Goal: Task Accomplishment & Management: Manage account settings

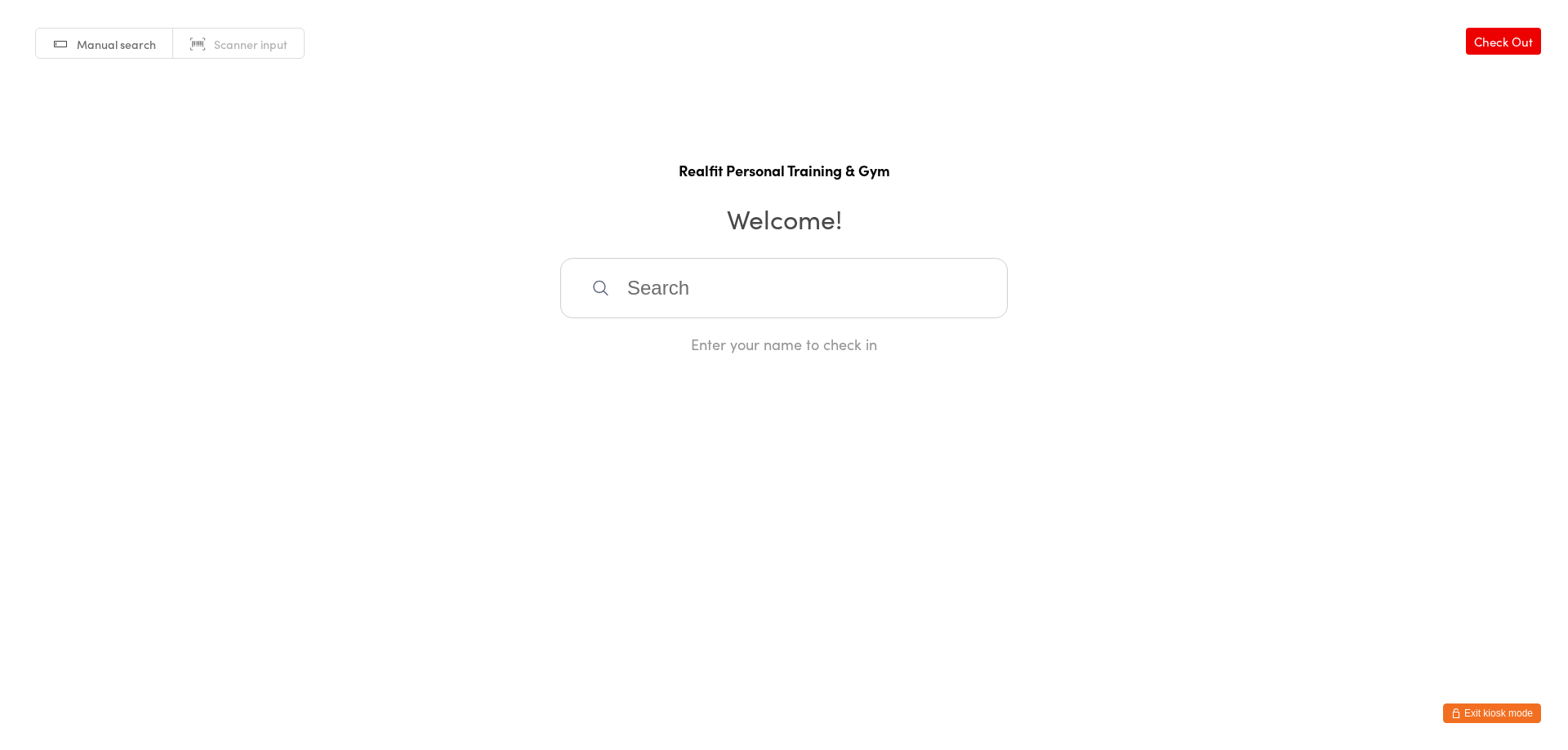
click at [1498, 710] on button "Exit kiosk mode" at bounding box center [1492, 713] width 98 height 20
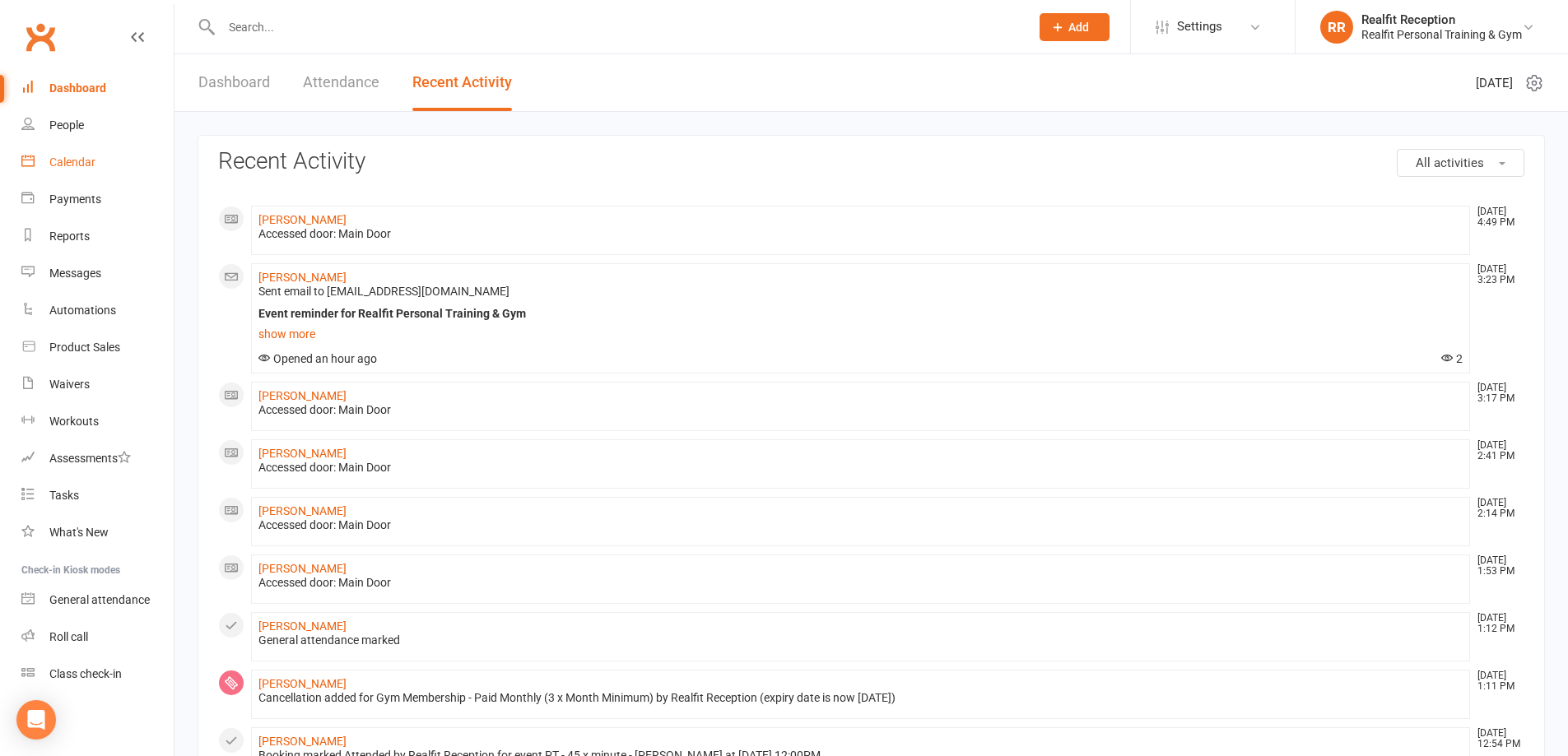
click at [56, 157] on div "Calendar" at bounding box center [73, 162] width 46 height 13
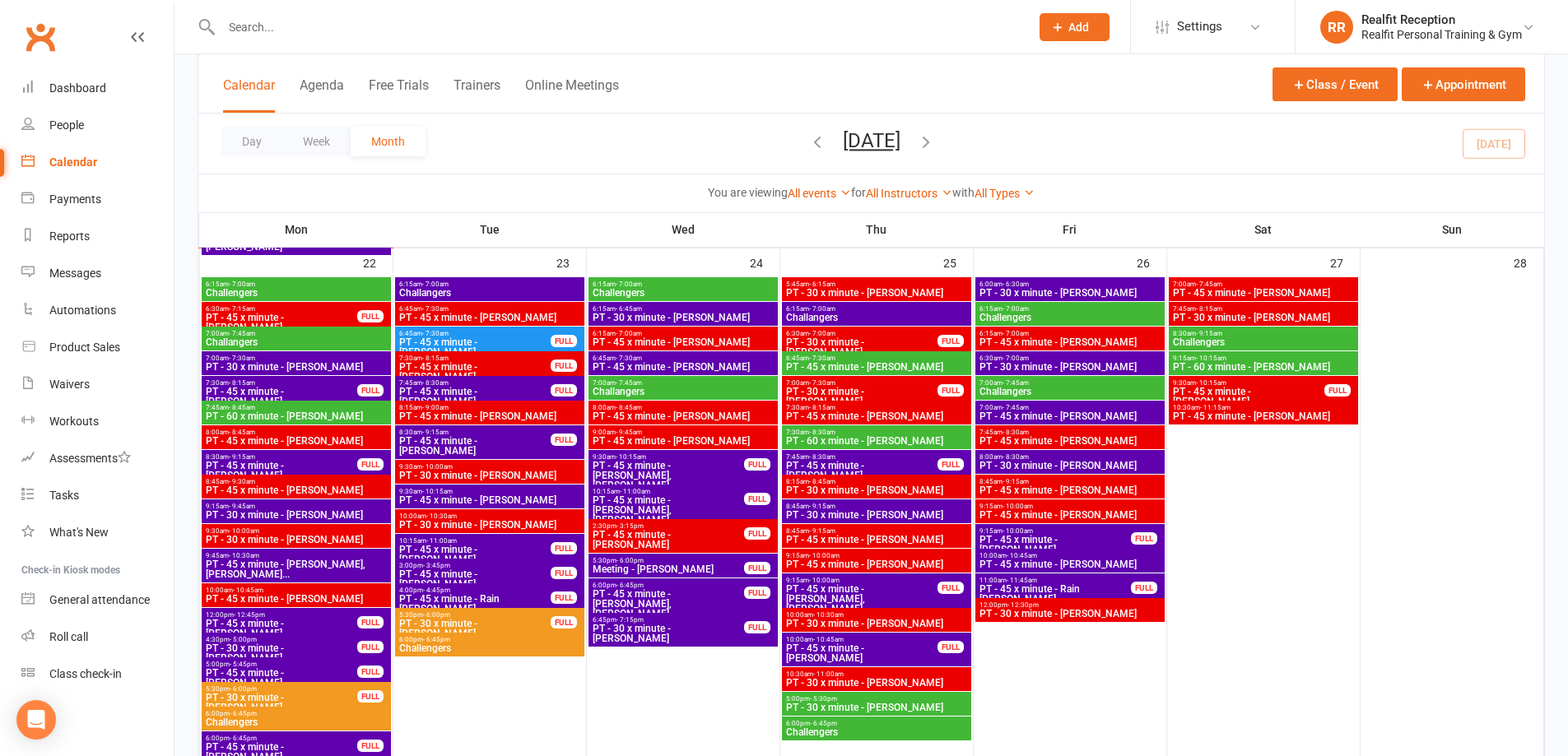
scroll to position [1976, 0]
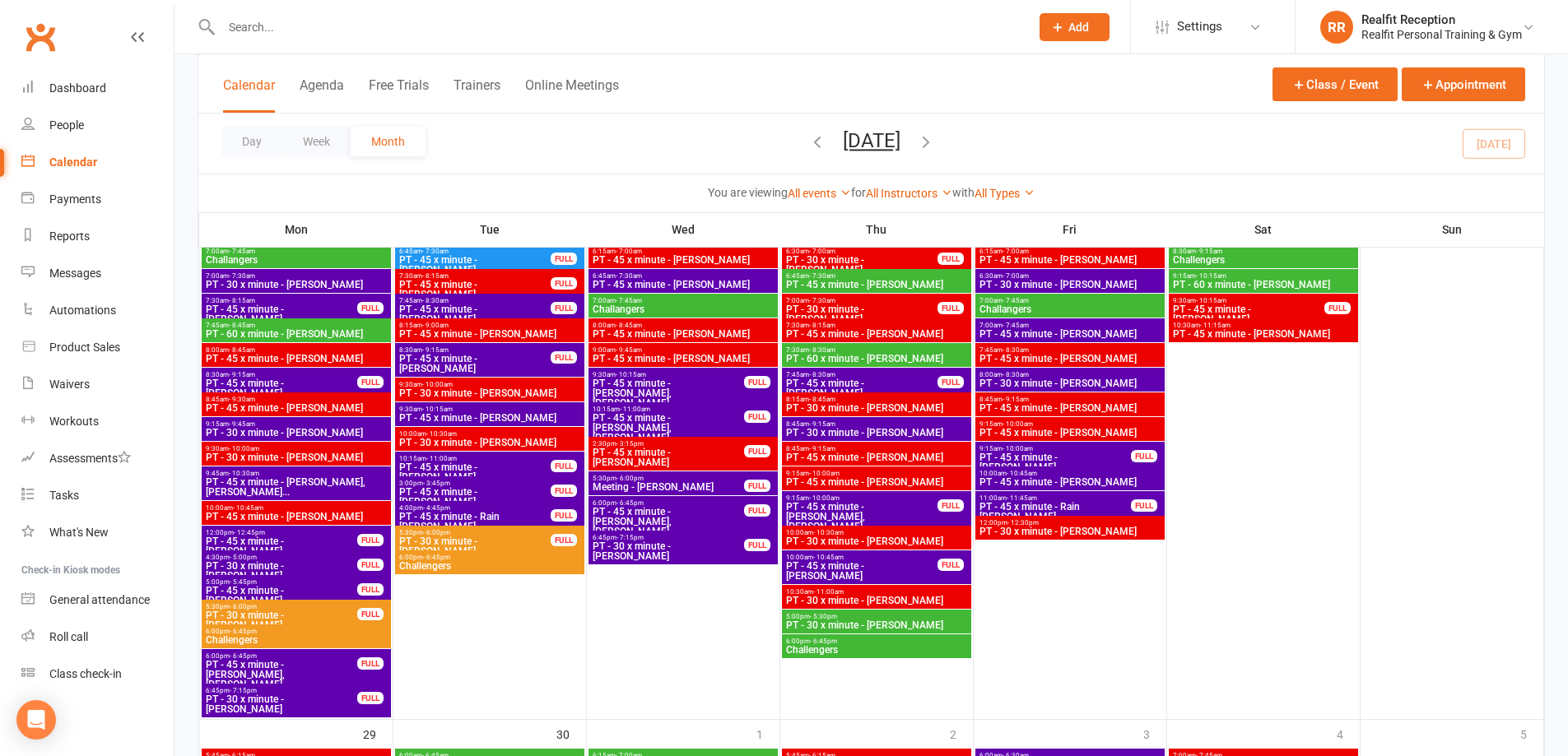
click at [318, 536] on span "PT - 45 x minute - [PERSON_NAME]" at bounding box center [281, 546] width 153 height 20
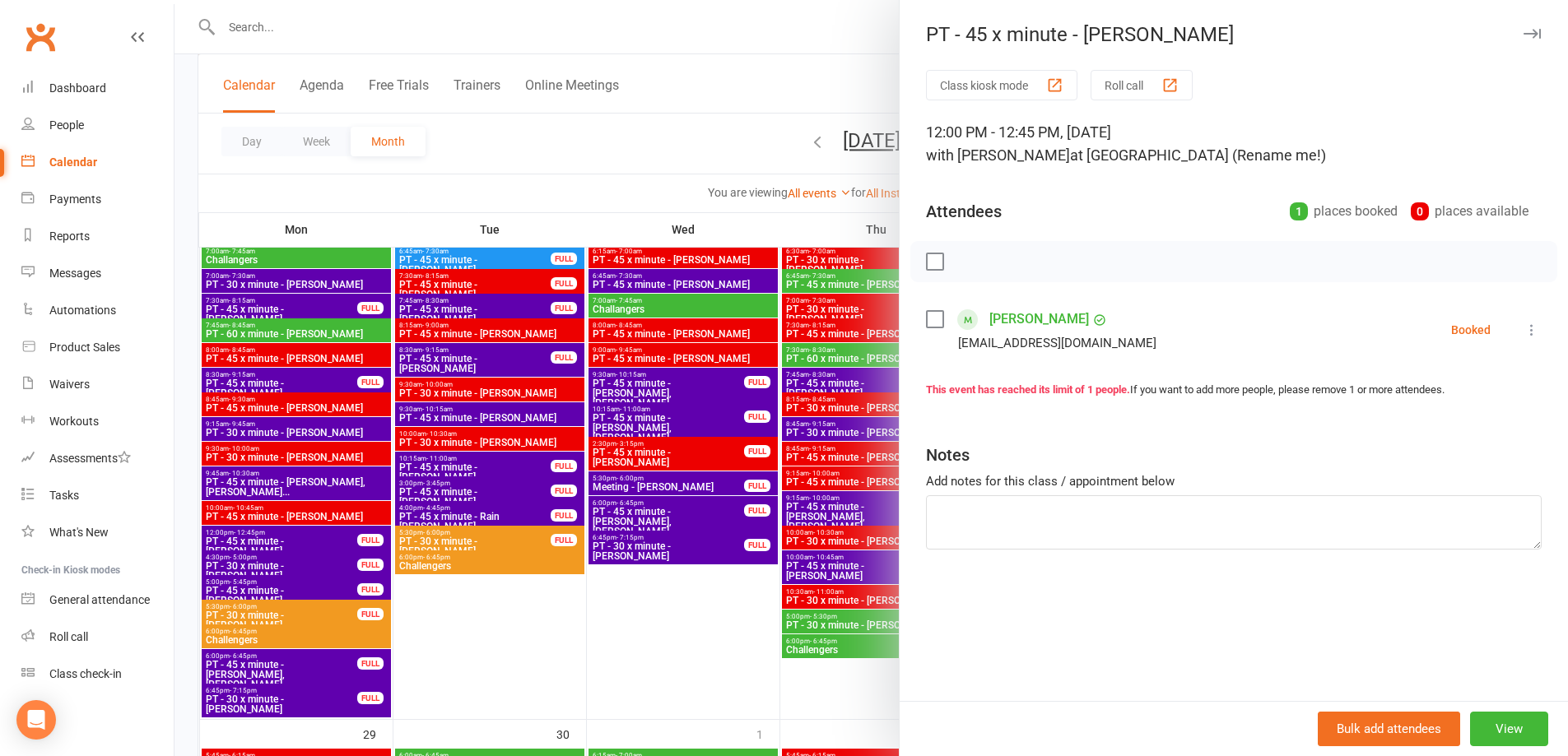
click at [756, 717] on div at bounding box center [872, 378] width 1394 height 756
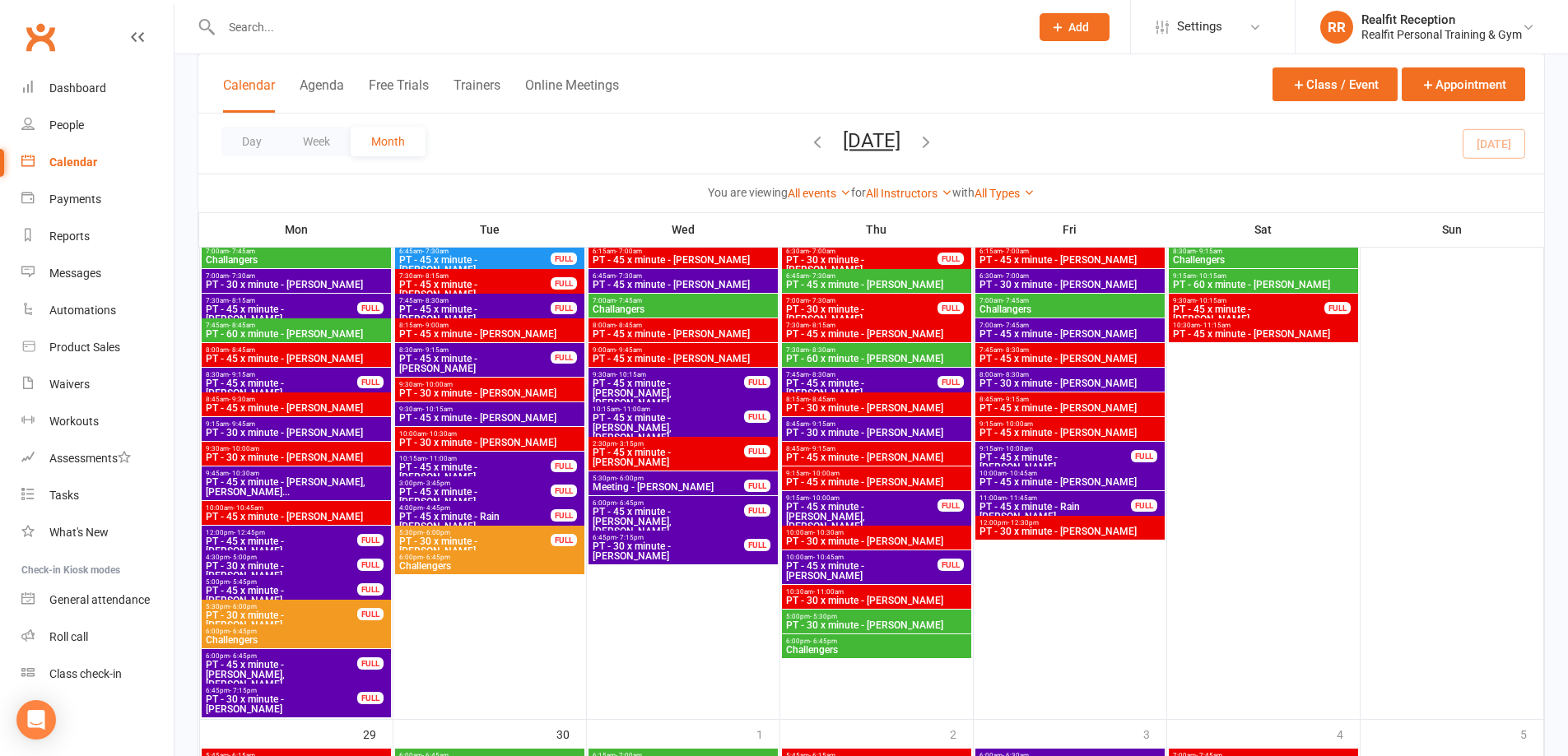
click at [323, 536] on span "PT - 45 x minute - [PERSON_NAME]" at bounding box center [281, 546] width 153 height 20
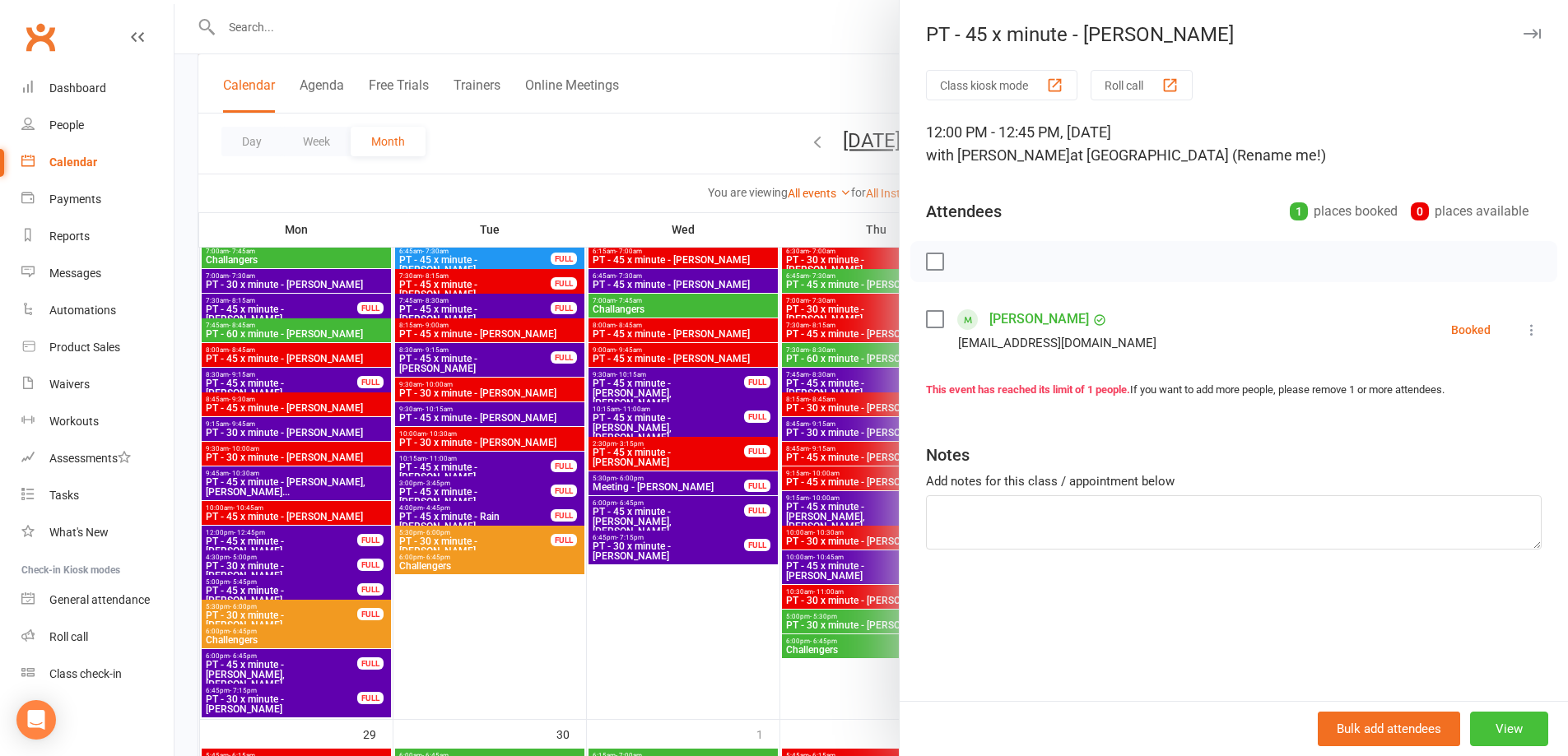
click at [1490, 722] on button "View" at bounding box center [1510, 729] width 78 height 34
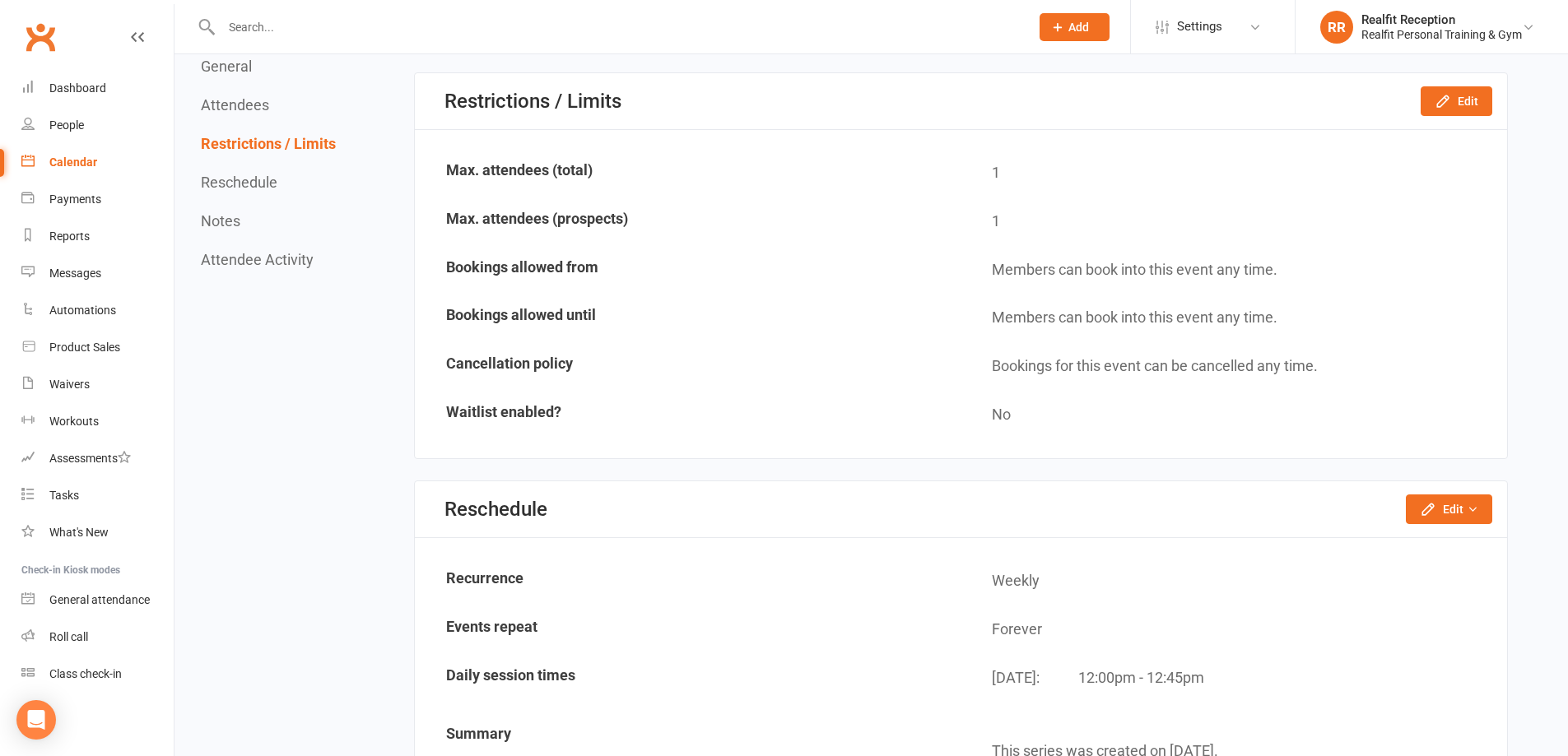
scroll to position [987, 0]
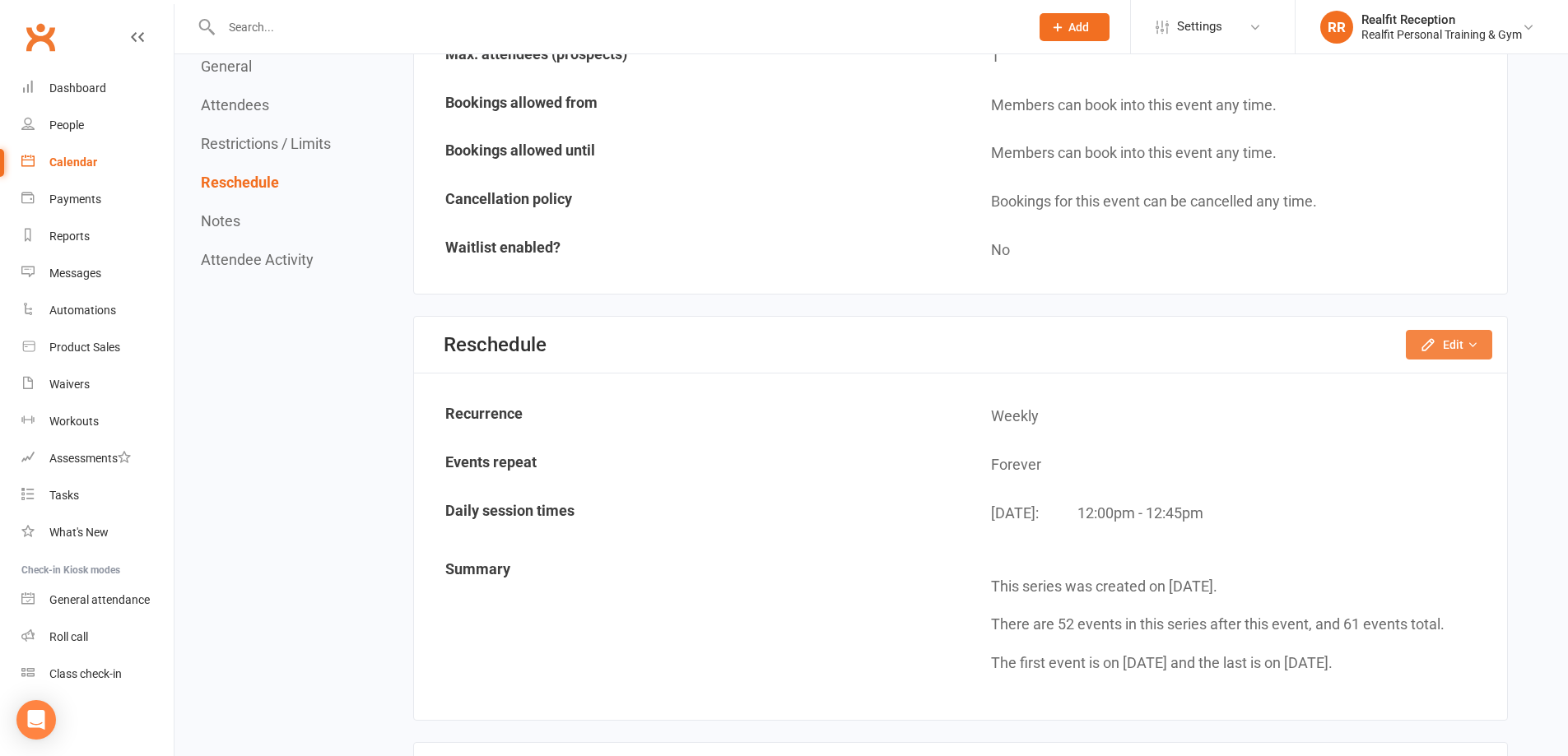
click at [1444, 341] on button "Edit" at bounding box center [1449, 344] width 86 height 30
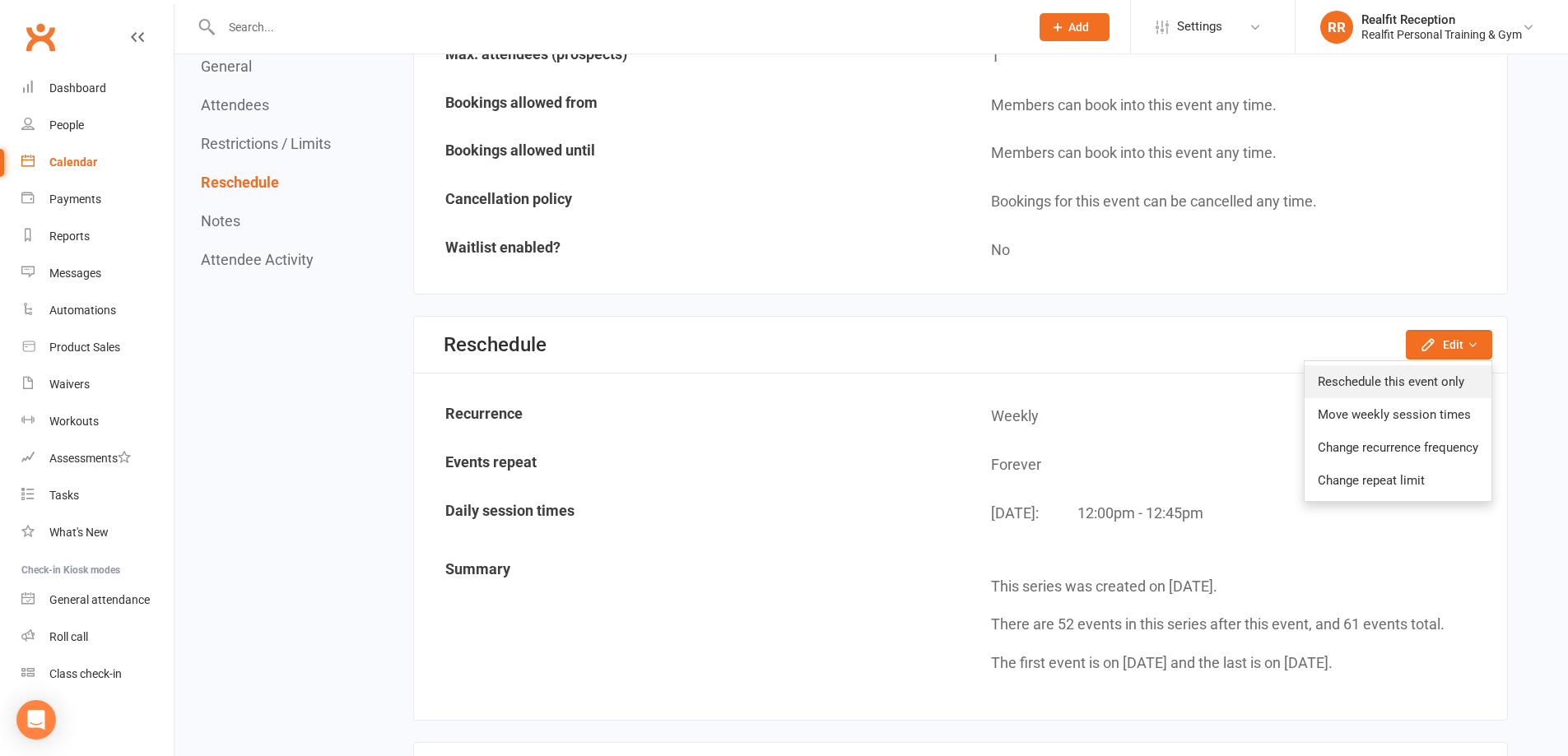
click at [1419, 384] on link "Reschedule this event only" at bounding box center [1398, 381] width 186 height 32
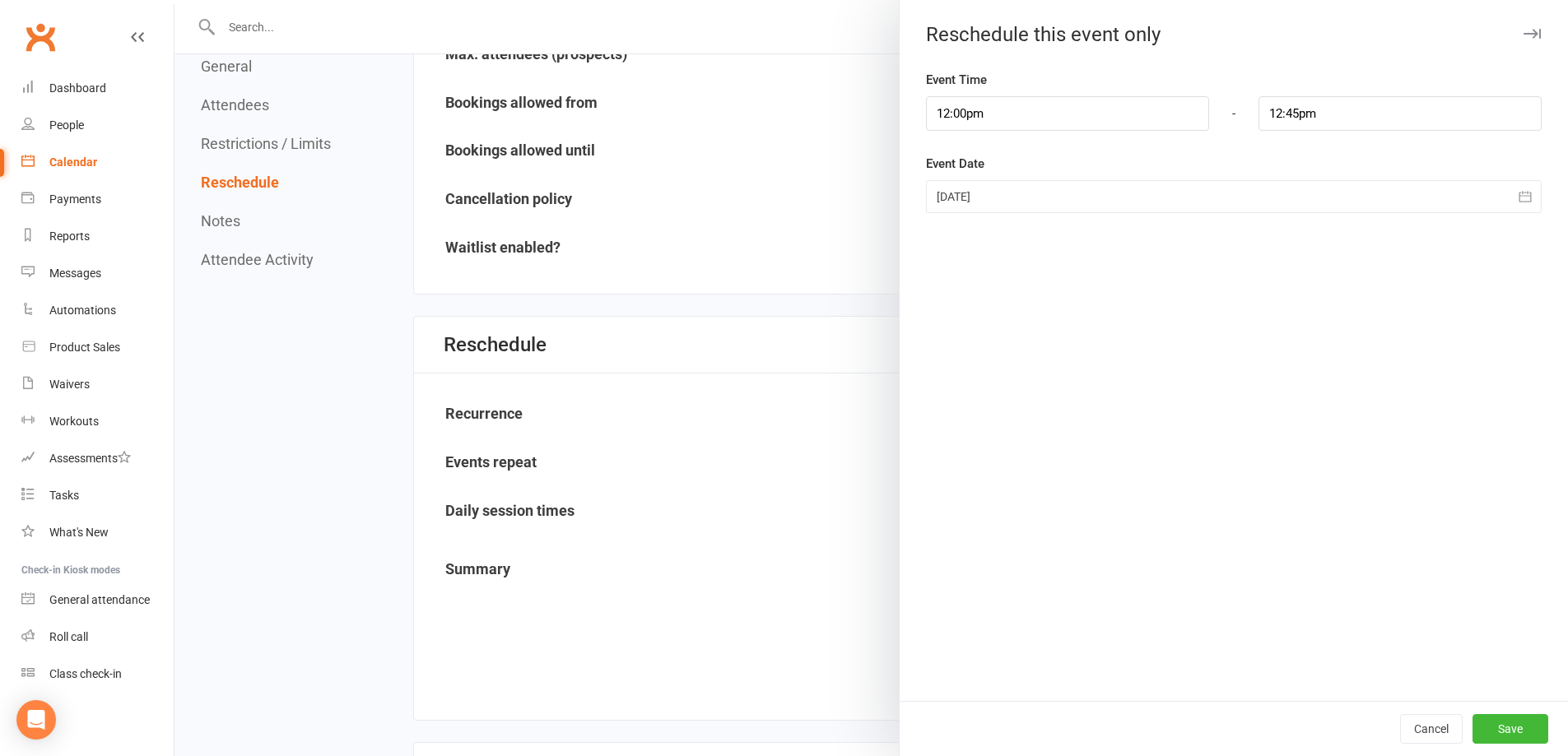
click at [1005, 205] on div at bounding box center [1234, 197] width 616 height 32
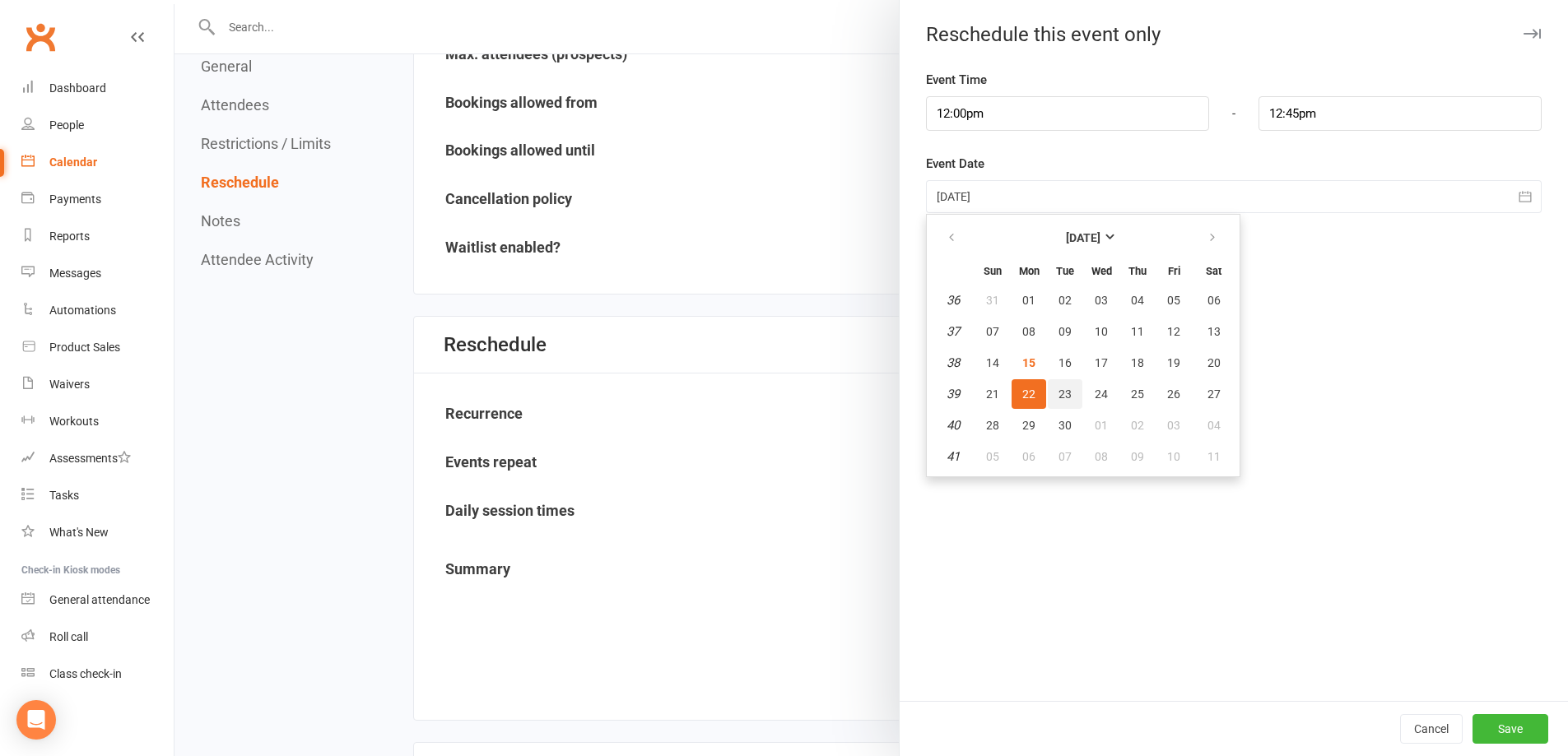
click at [1052, 393] on button "23" at bounding box center [1065, 394] width 34 height 30
type input "[DATE]"
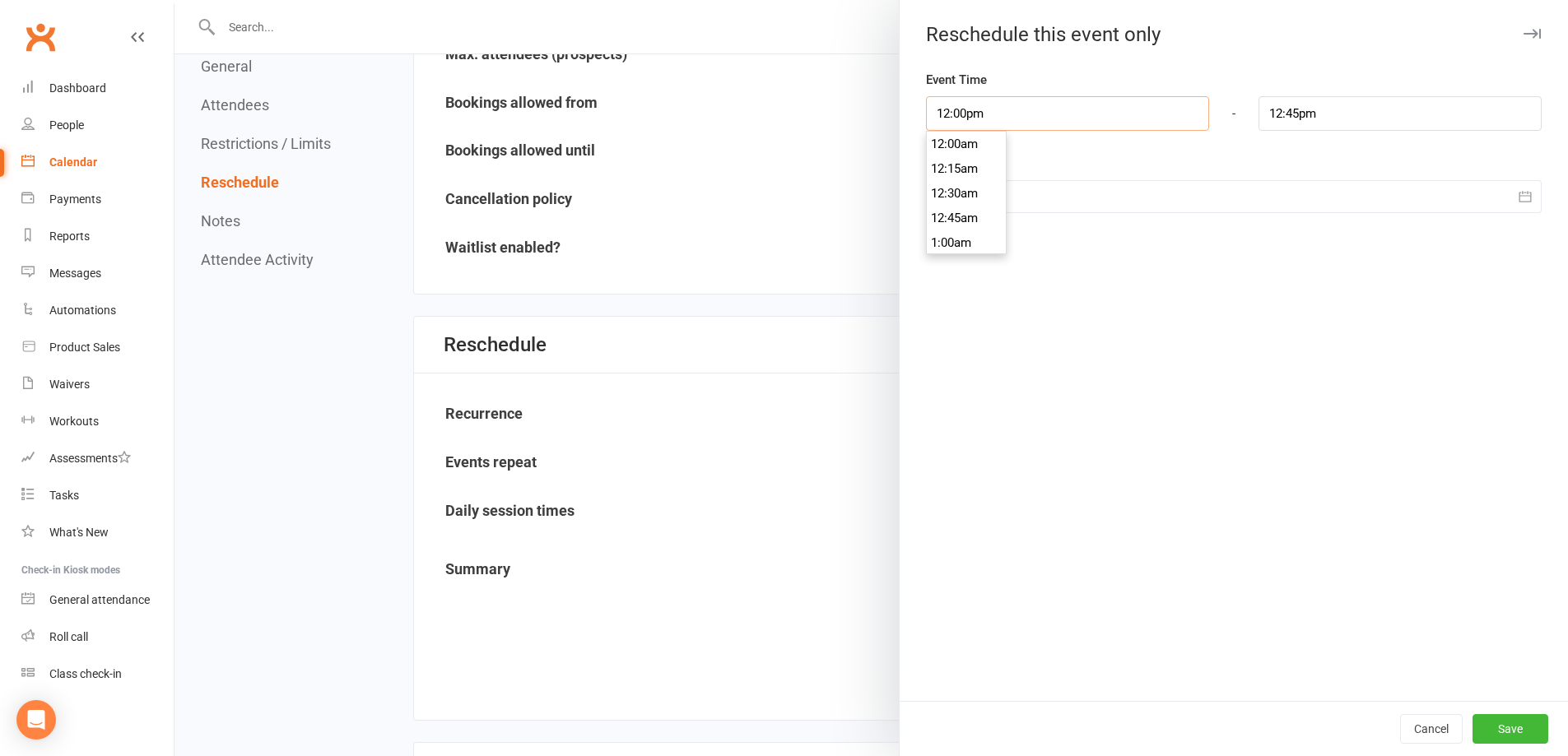
scroll to position [1160, 0]
drag, startPoint x: 940, startPoint y: 104, endPoint x: 817, endPoint y: 97, distance: 123.2
click at [817, 0] on div "Reschedule this event only Event Time 12:00pm 12:00am 12:15am 12:30am 12:45am 1…" at bounding box center [872, 0] width 1394 height 0
type input "6"
type input "6:45am"
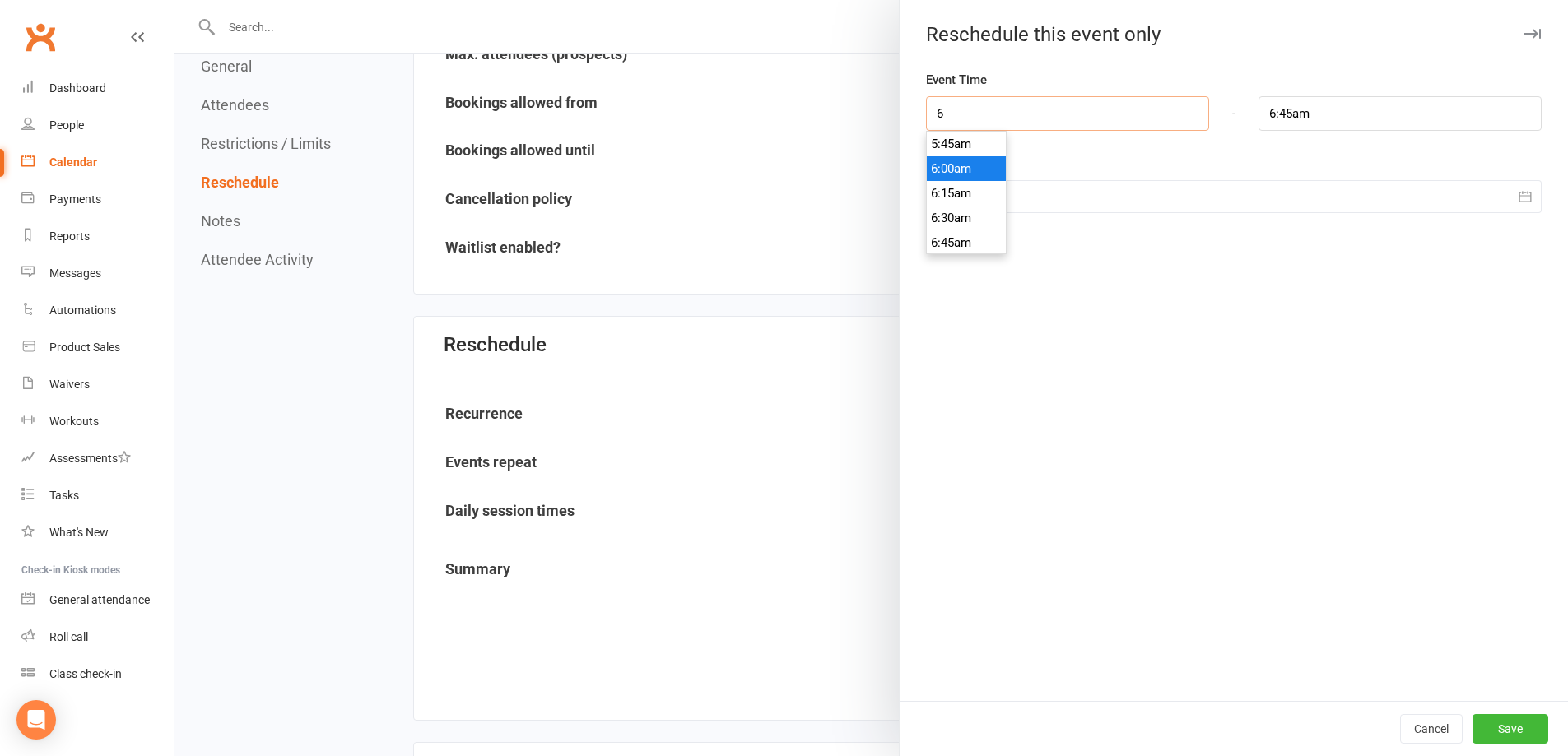
type input "6p"
type input "6:45pm"
type input "6:00pm"
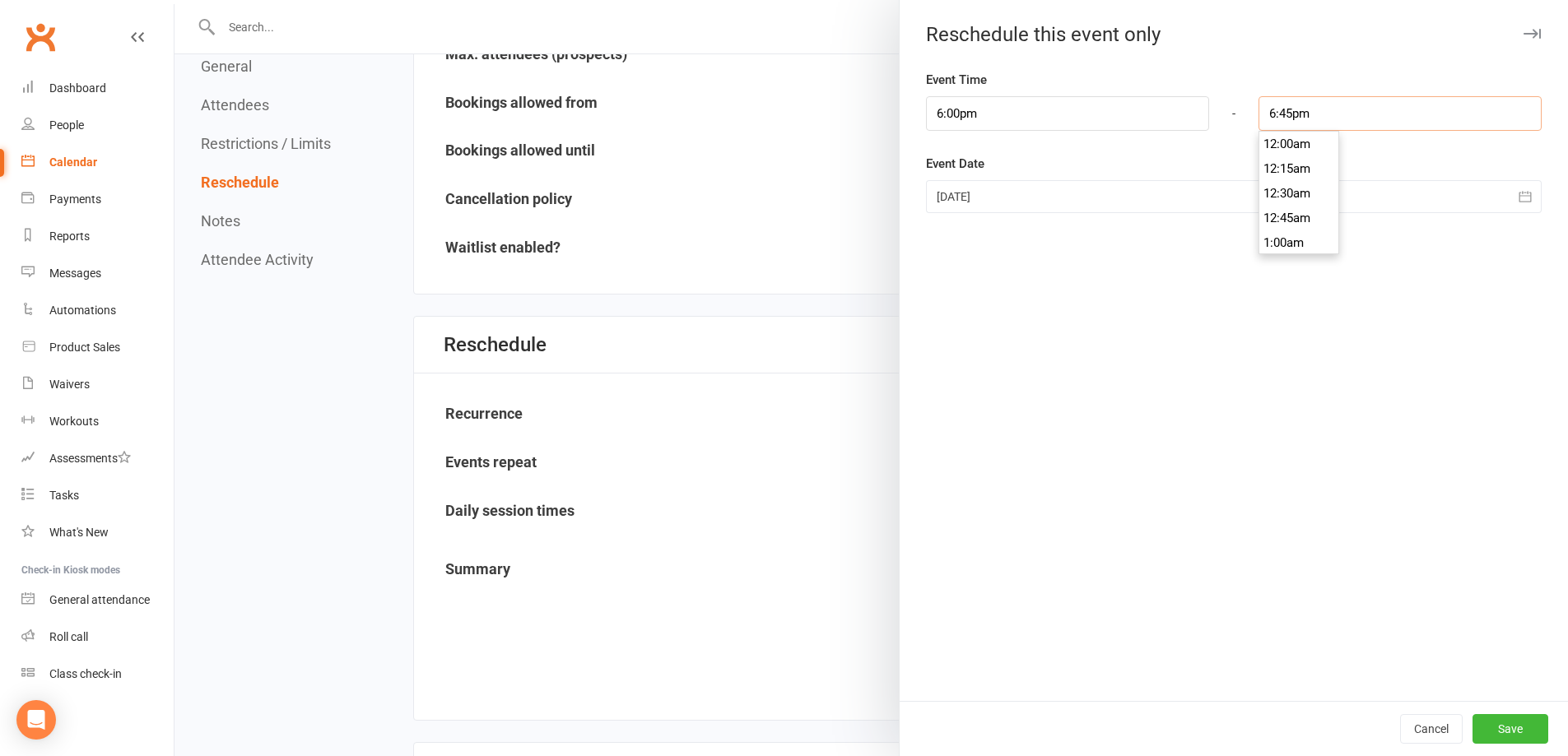
scroll to position [1827, 0]
click at [1509, 719] on button "Save" at bounding box center [1511, 728] width 76 height 30
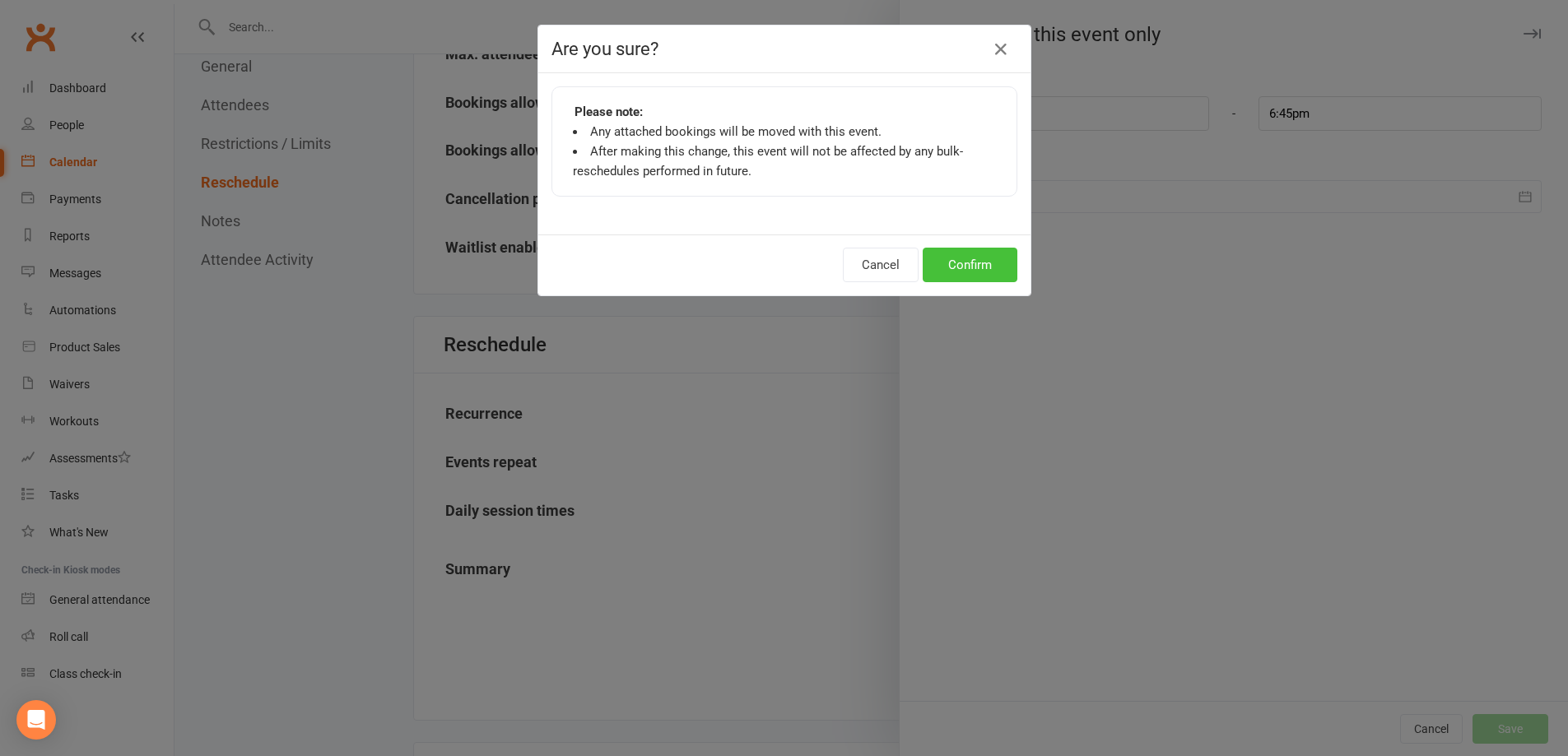
click at [944, 249] on button "Confirm" at bounding box center [969, 265] width 95 height 34
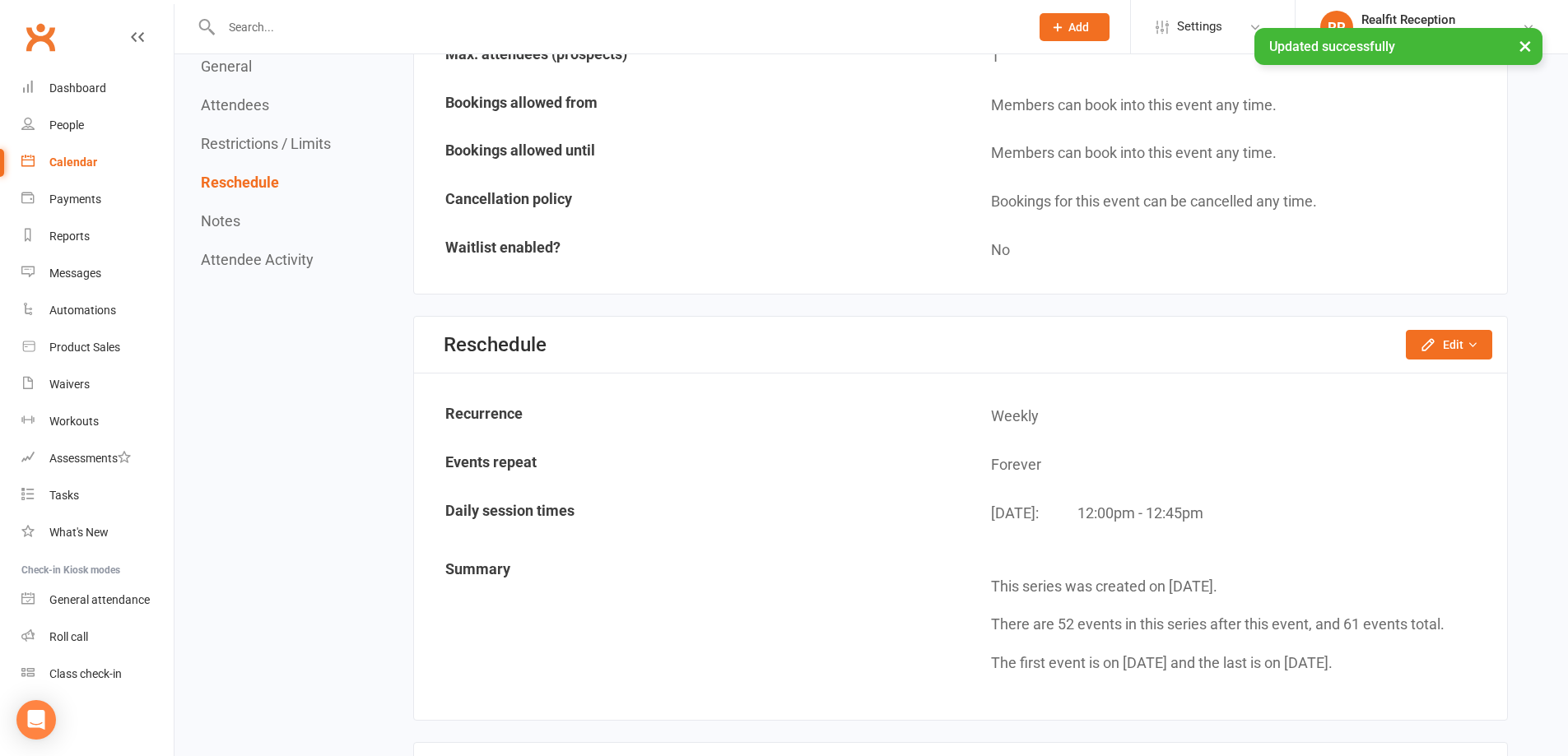
click at [77, 165] on div "Calendar" at bounding box center [74, 162] width 48 height 13
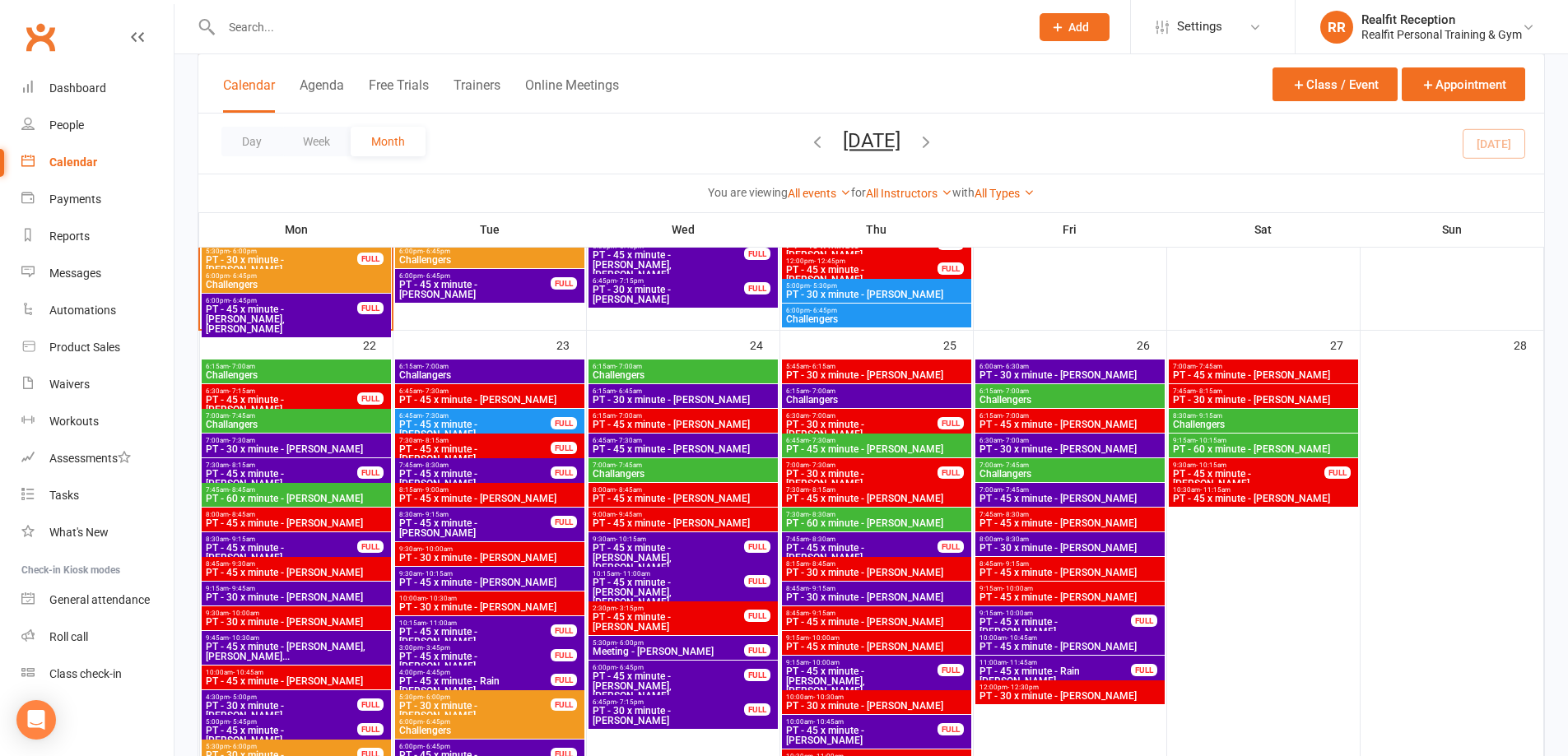
scroll to position [1976, 0]
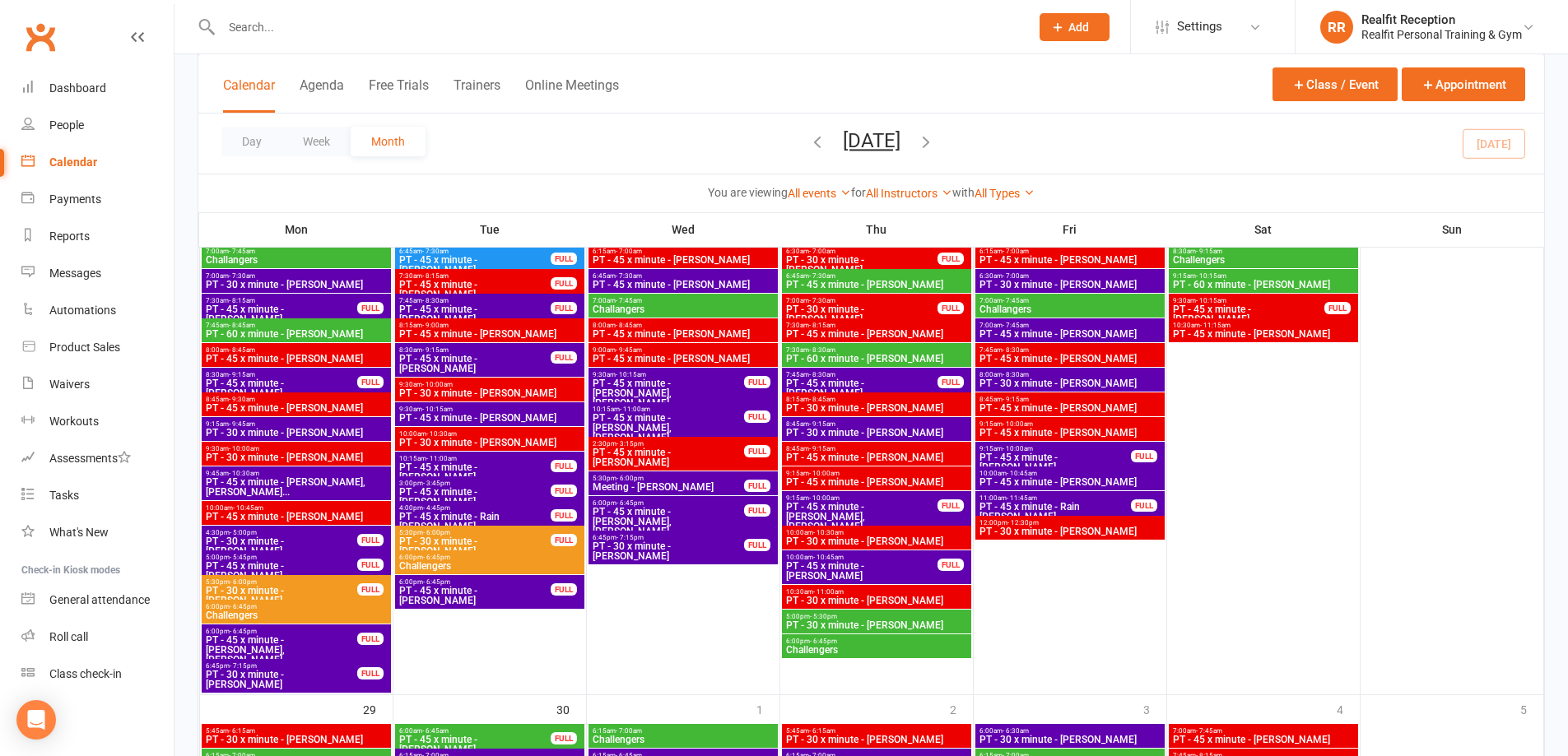
click at [322, 483] on span "PT - 45 x minute - [PERSON_NAME], [PERSON_NAME]..." at bounding box center [295, 486] width 183 height 20
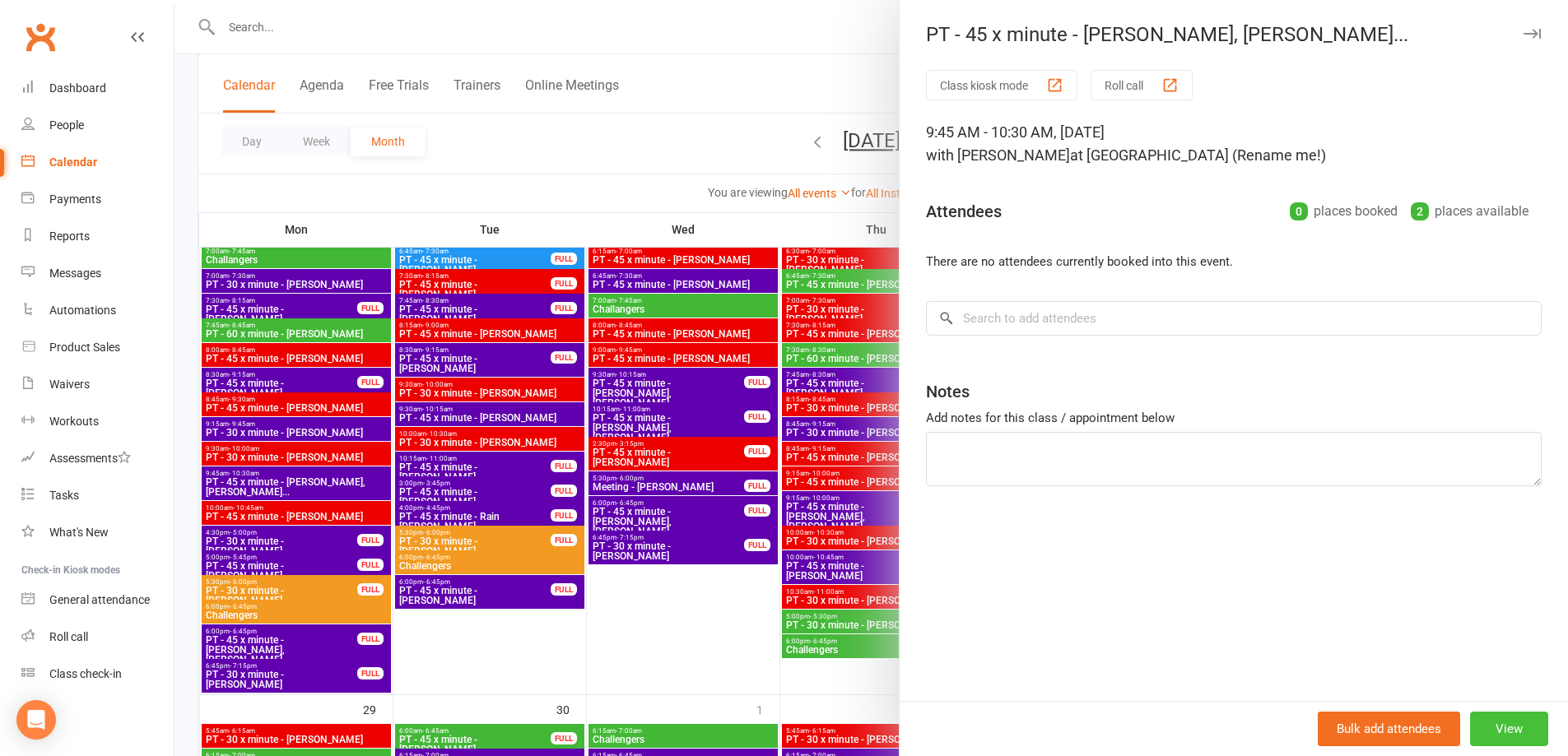
click at [1504, 724] on button "View" at bounding box center [1510, 729] width 78 height 34
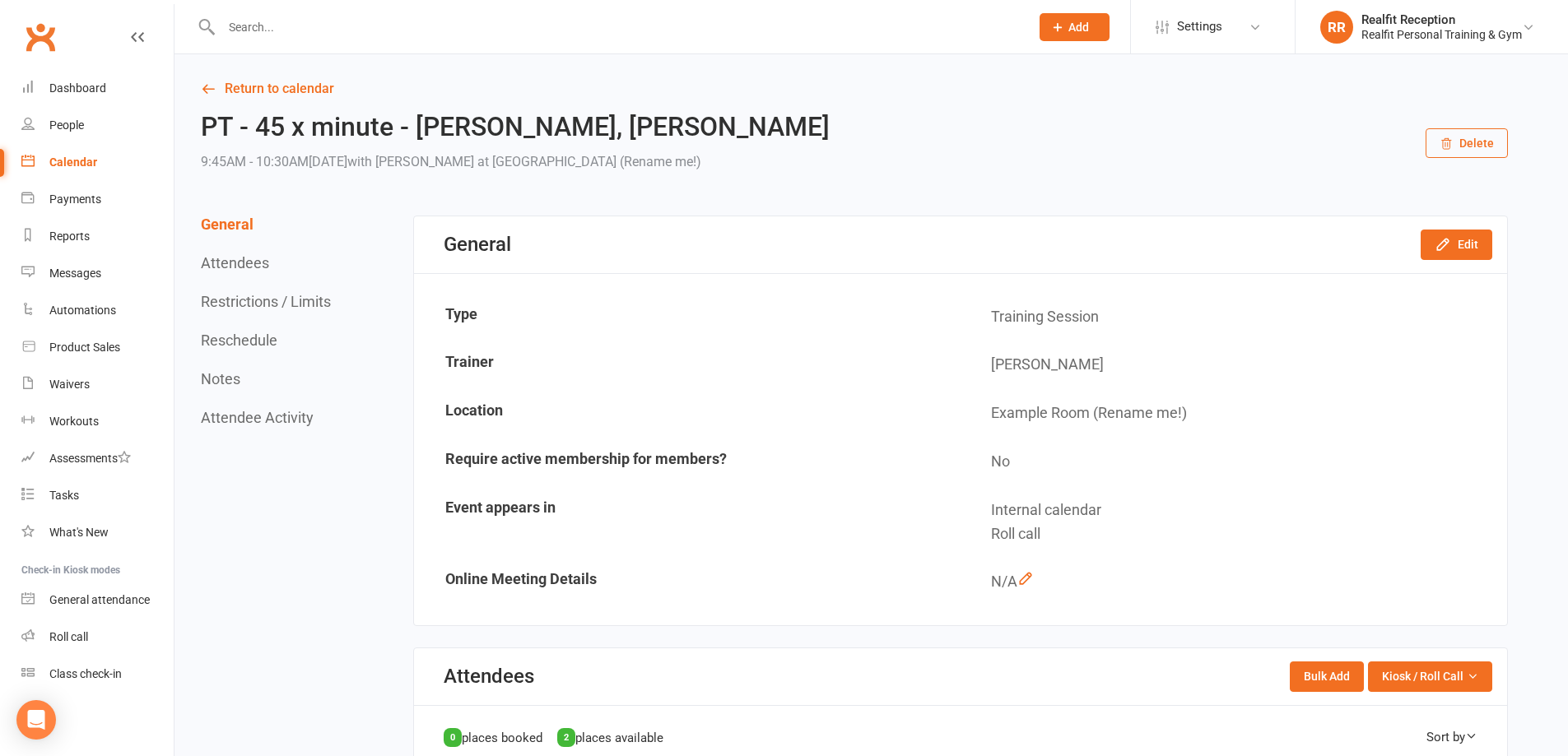
click at [1476, 134] on button "Delete" at bounding box center [1467, 142] width 82 height 30
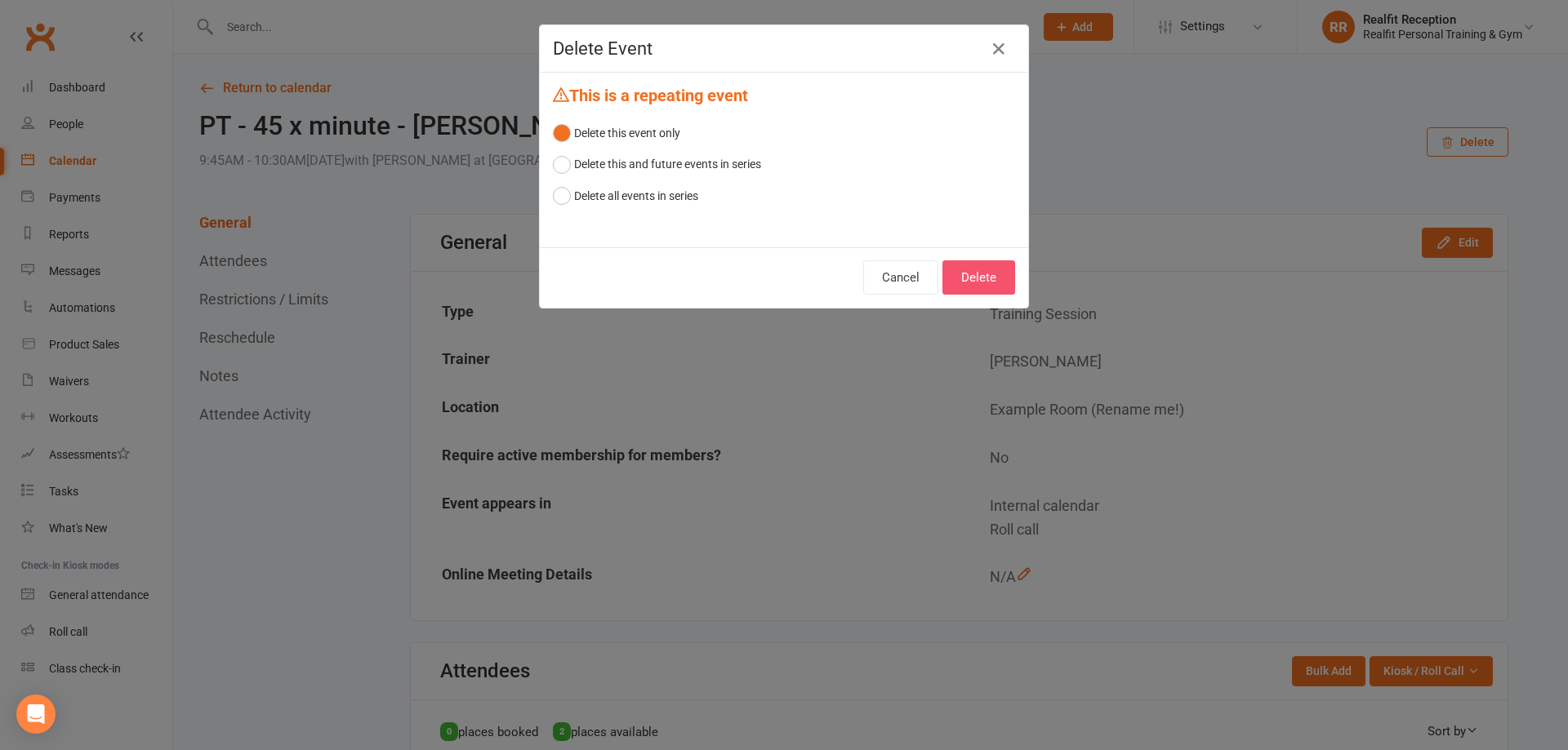
click at [968, 268] on button "Delete" at bounding box center [979, 278] width 73 height 34
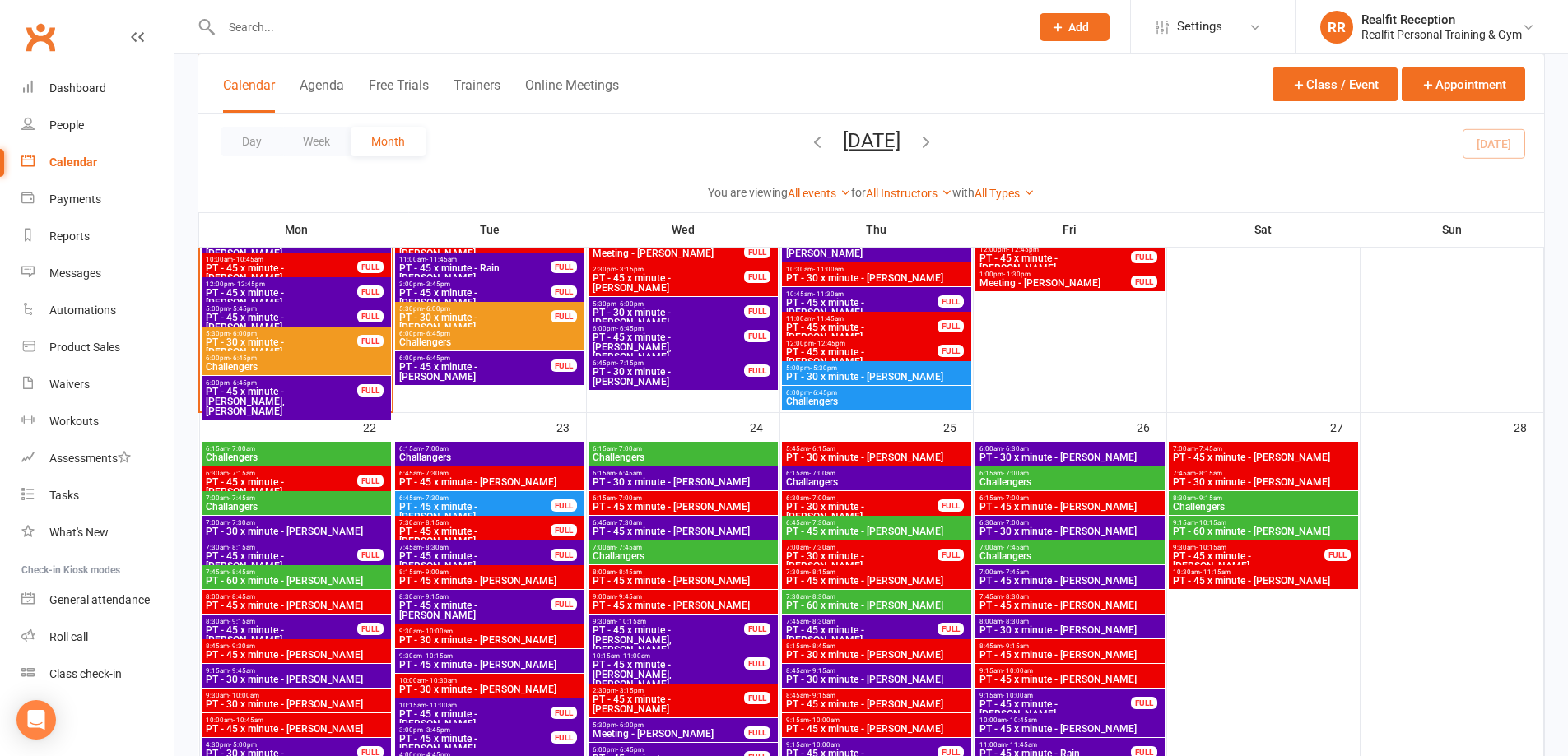
scroll to position [1893, 0]
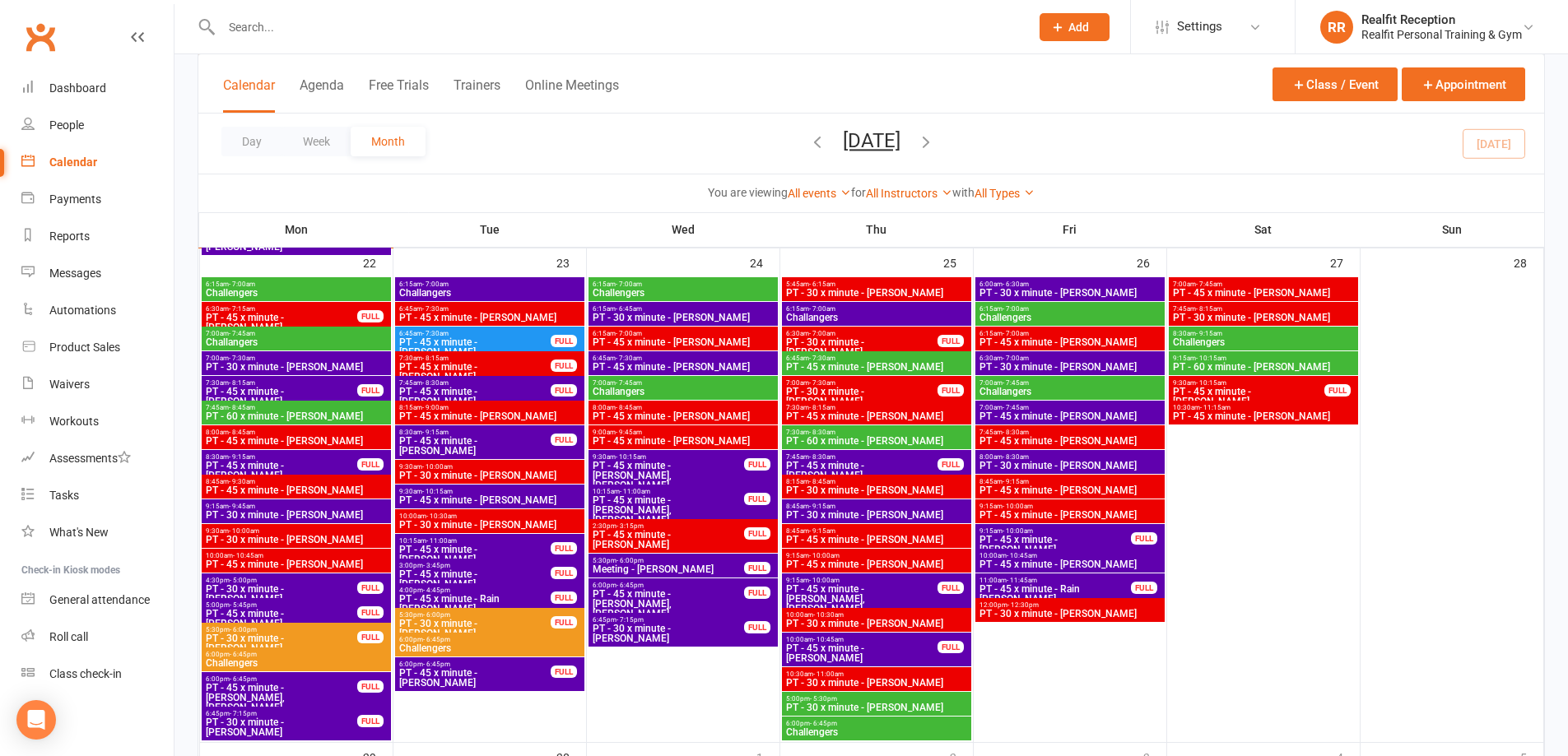
click at [697, 461] on span "PT - 45 x minute - [PERSON_NAME], [PERSON_NAME]..." at bounding box center [668, 475] width 153 height 30
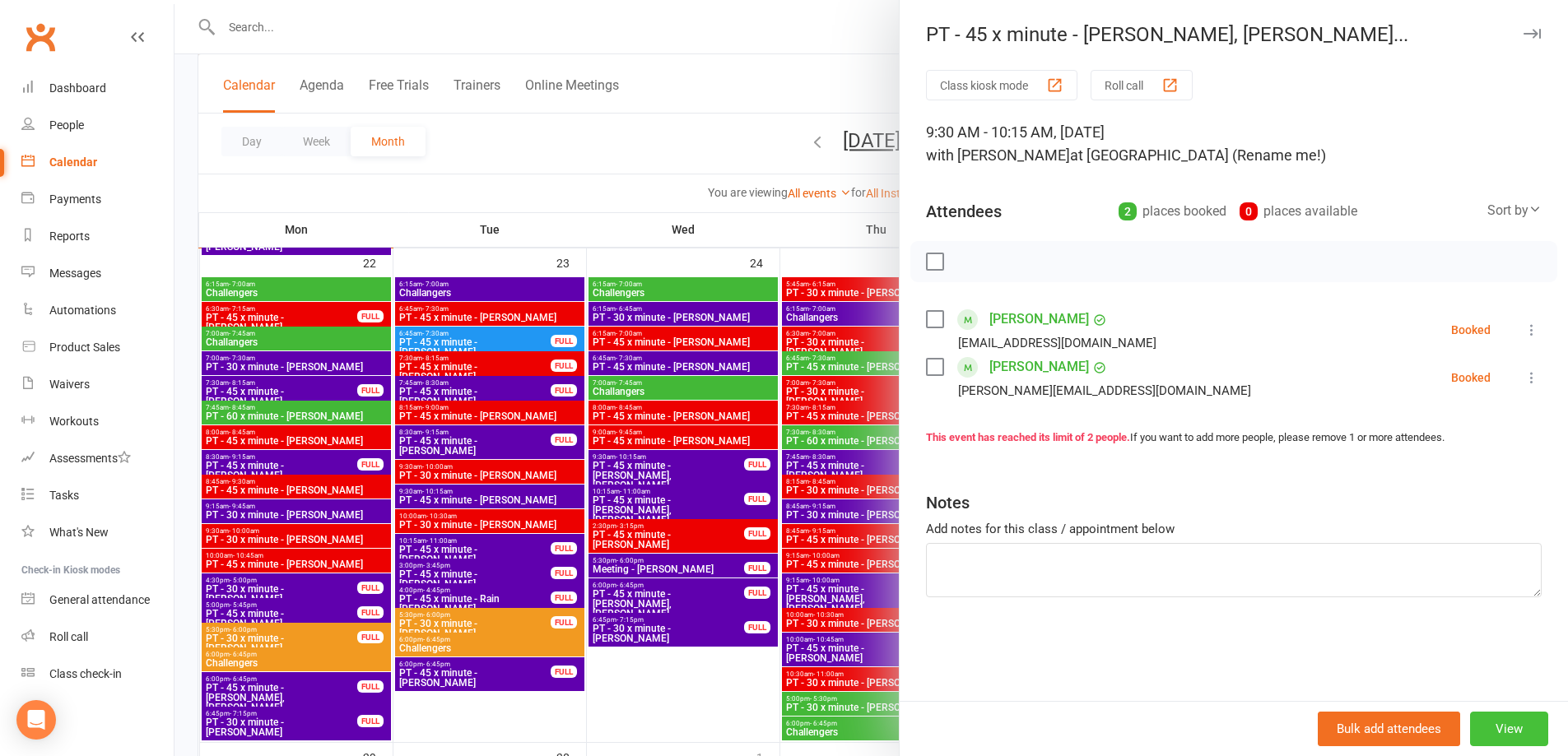
click at [1492, 732] on button "View" at bounding box center [1510, 729] width 78 height 34
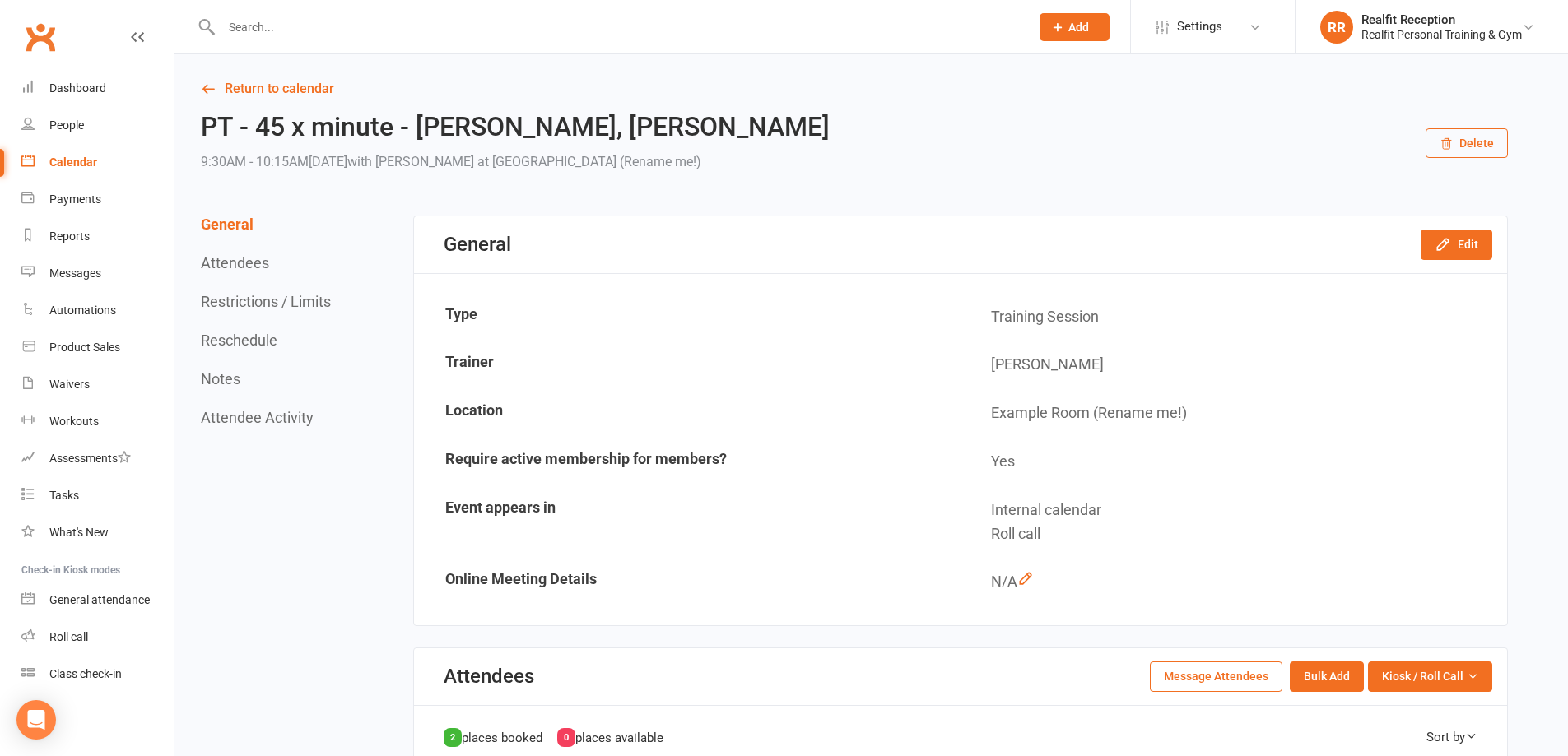
click at [1466, 140] on button "Delete" at bounding box center [1467, 142] width 82 height 30
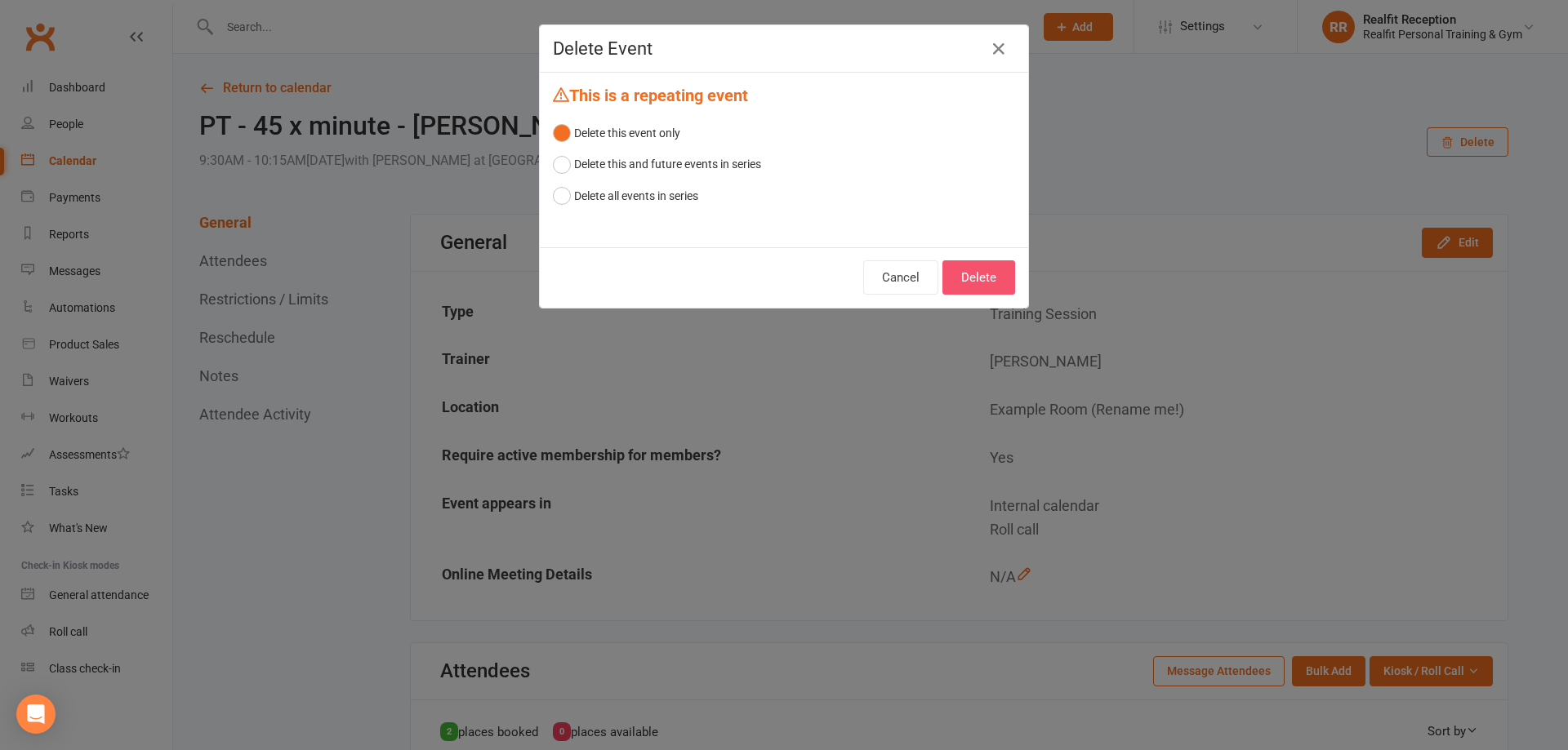
click at [980, 276] on button "Delete" at bounding box center [979, 278] width 73 height 34
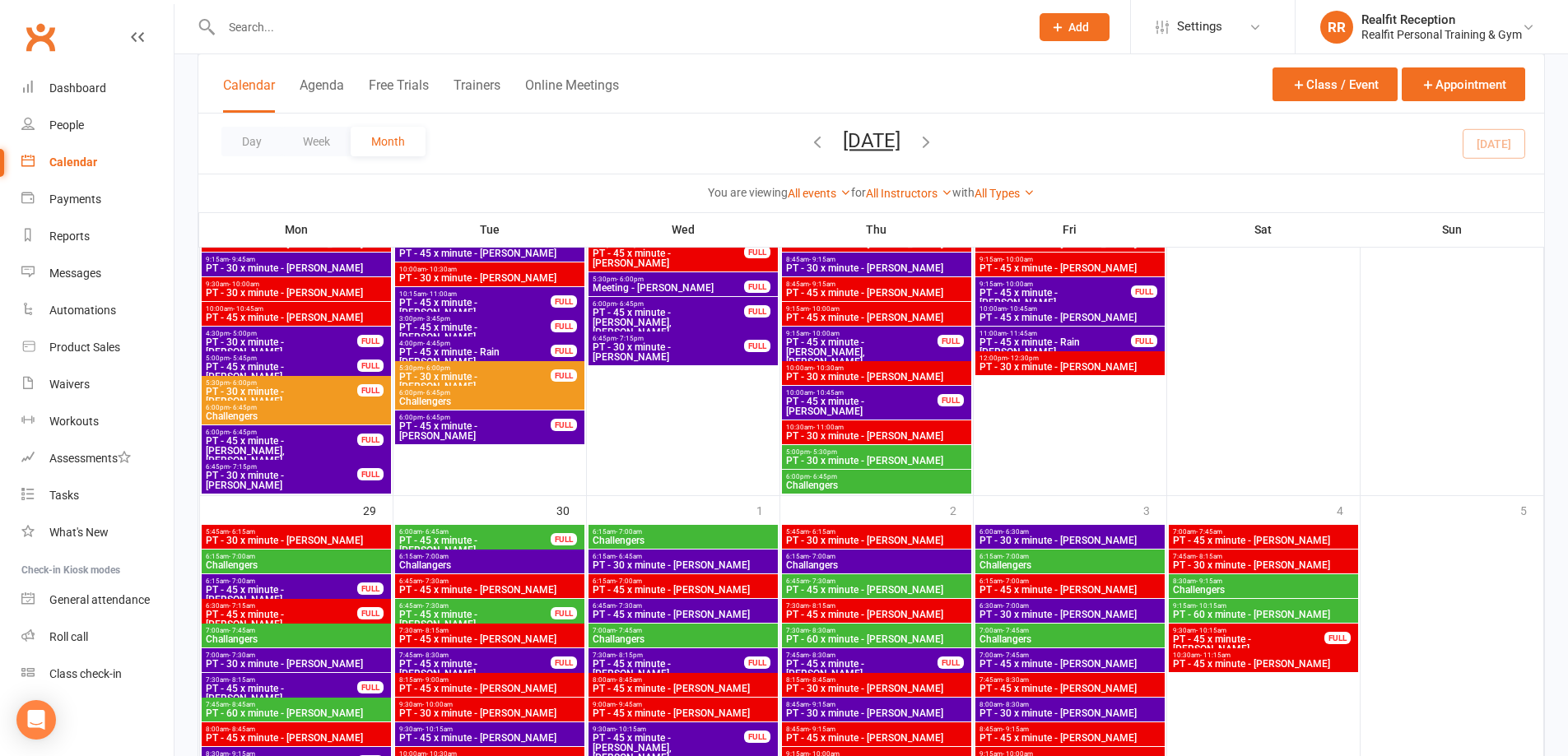
scroll to position [2304, 0]
